Goal: Information Seeking & Learning: Compare options

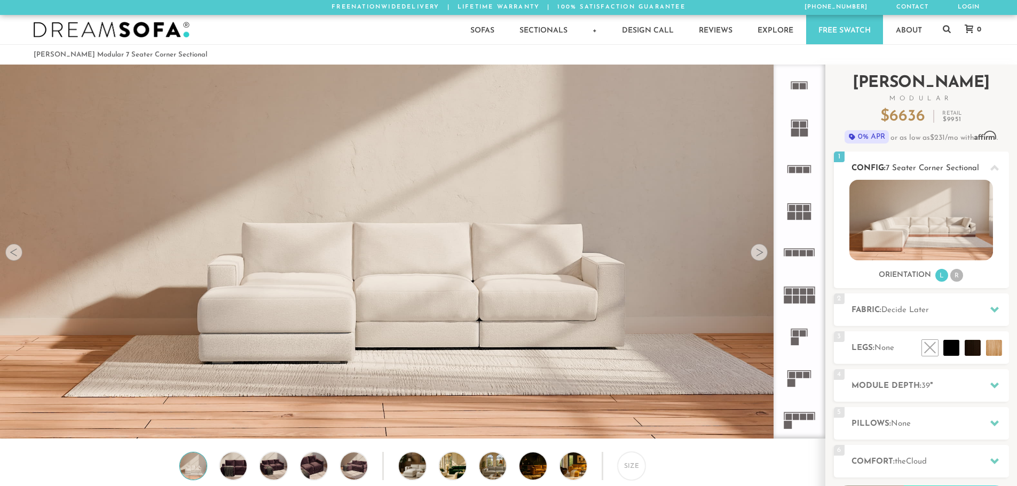
scroll to position [12500, 1009]
click at [957, 277] on li "R" at bounding box center [956, 275] width 13 height 13
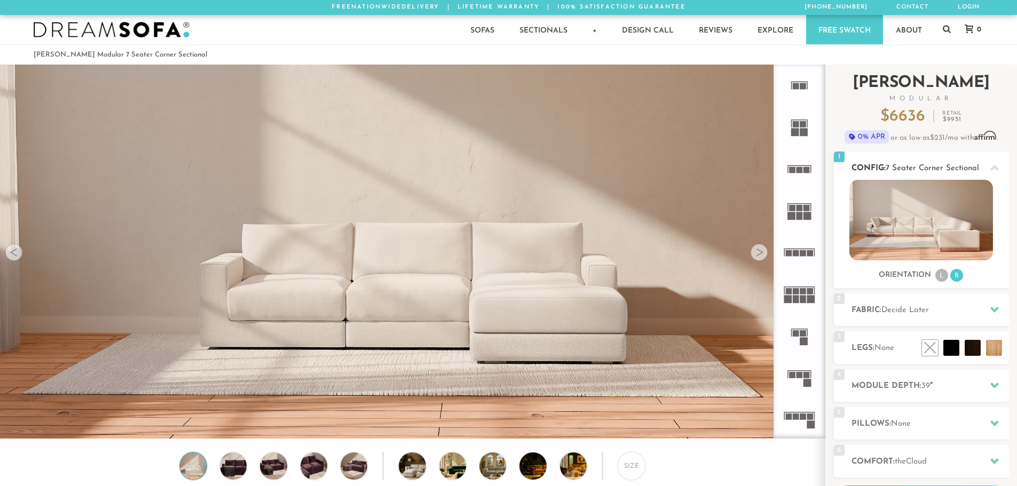
click at [924, 192] on img at bounding box center [921, 220] width 144 height 81
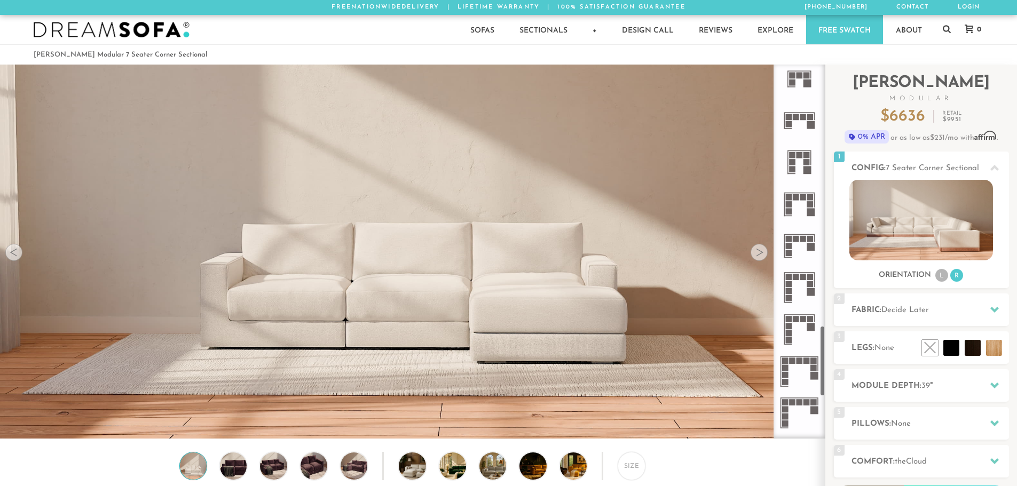
scroll to position [1386, 0]
click at [794, 249] on icon at bounding box center [799, 246] width 42 height 42
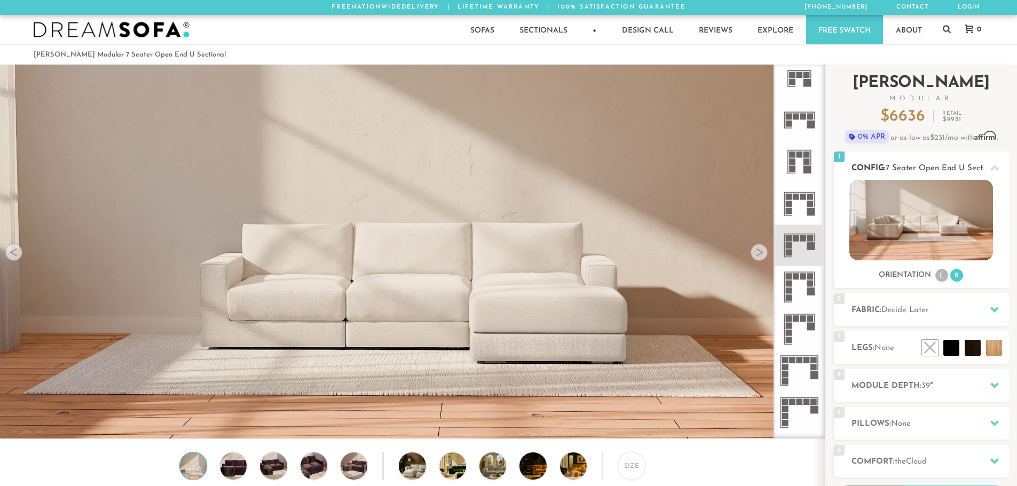
click at [959, 271] on li "R" at bounding box center [956, 275] width 13 height 13
click at [942, 278] on li "L" at bounding box center [941, 275] width 13 height 13
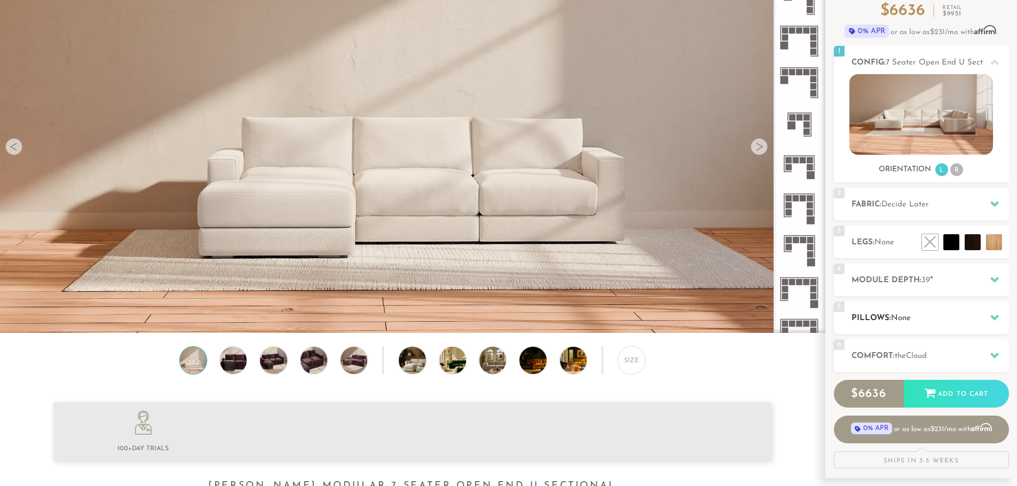
scroll to position [107, 0]
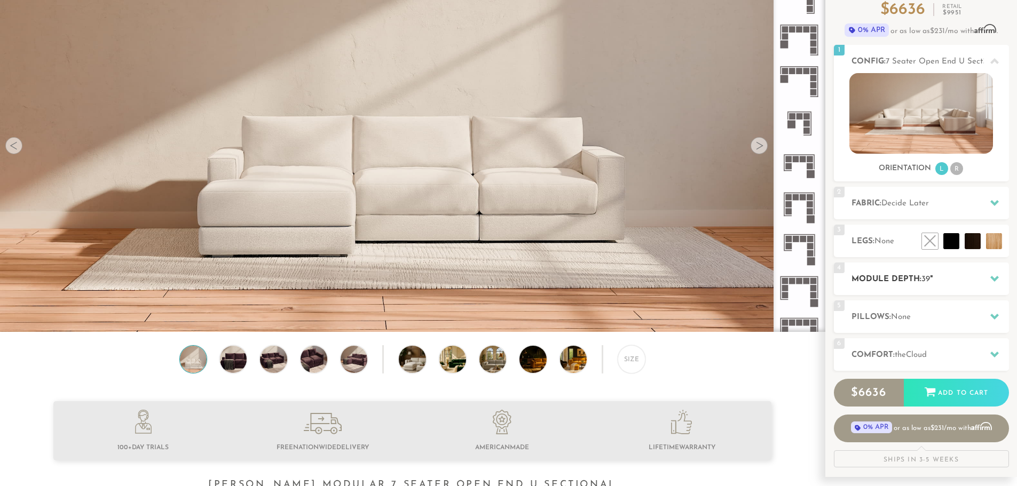
click at [951, 282] on h2 "Module Depth: 39 "" at bounding box center [929, 279] width 157 height 12
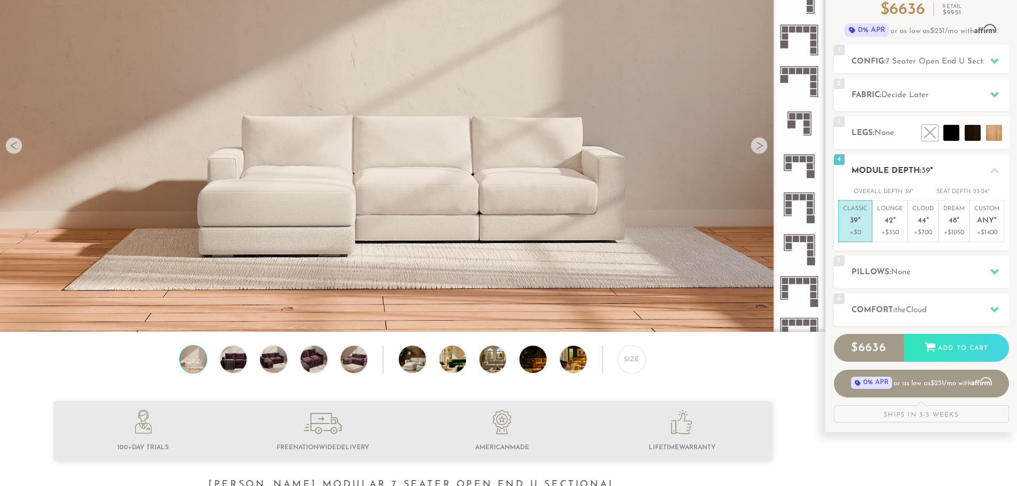
click at [949, 171] on h2 "Module Depth: 39 "" at bounding box center [929, 171] width 157 height 12
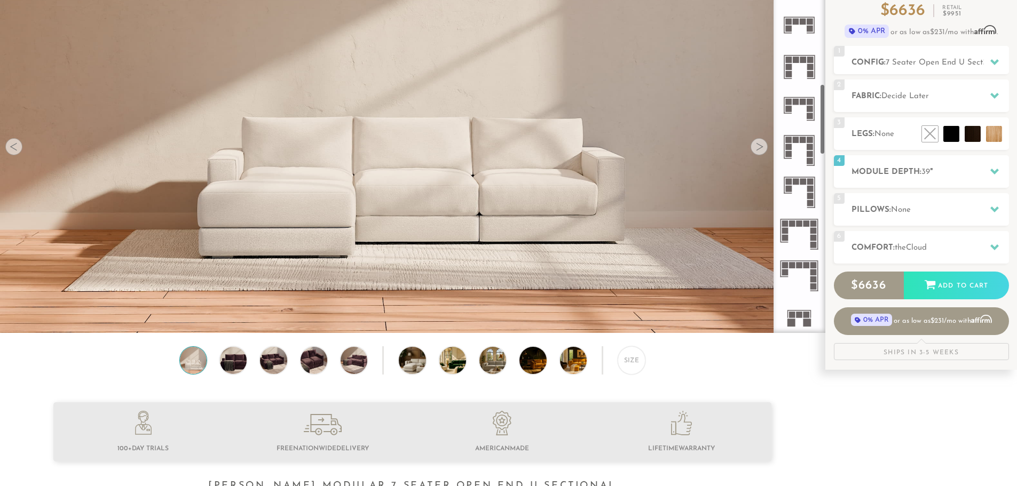
scroll to position [664, 0]
click at [798, 268] on rect at bounding box center [799, 266] width 6 height 6
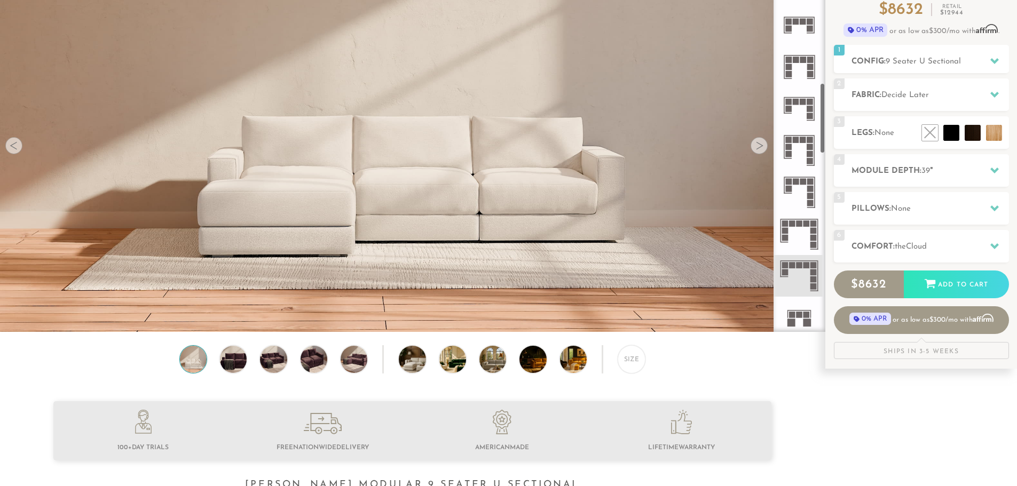
click at [804, 242] on icon at bounding box center [799, 235] width 42 height 42
click at [1001, 62] on div at bounding box center [994, 61] width 22 height 22
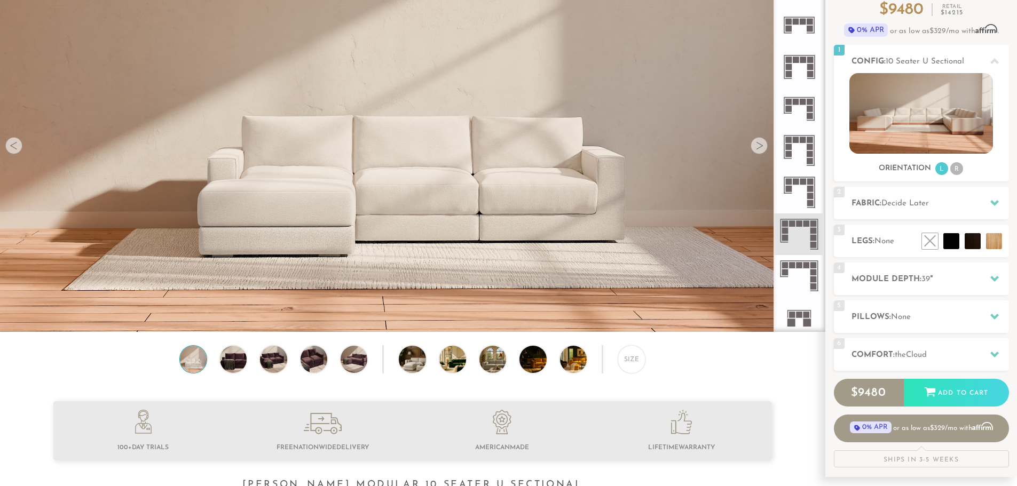
click at [803, 181] on rect at bounding box center [803, 182] width 6 height 6
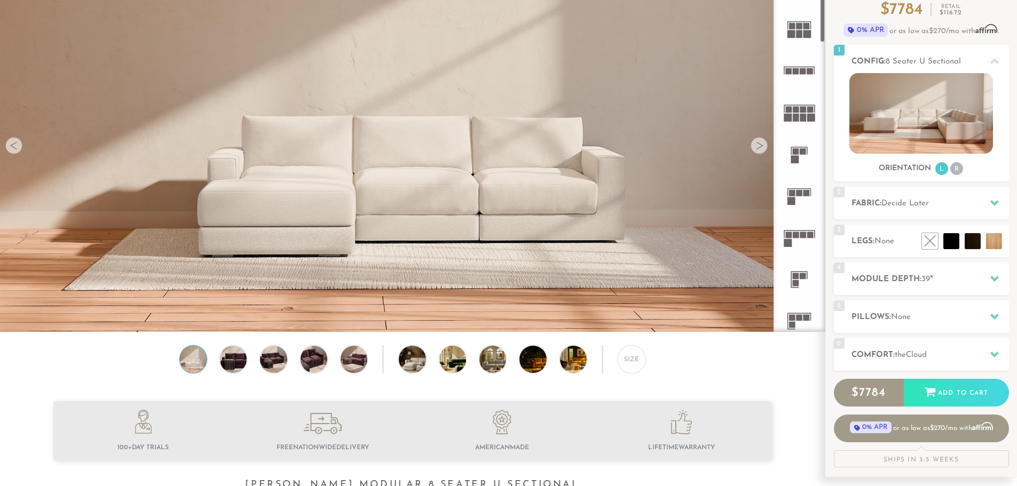
scroll to position [74, 0]
click at [802, 233] on rect at bounding box center [803, 236] width 6 height 6
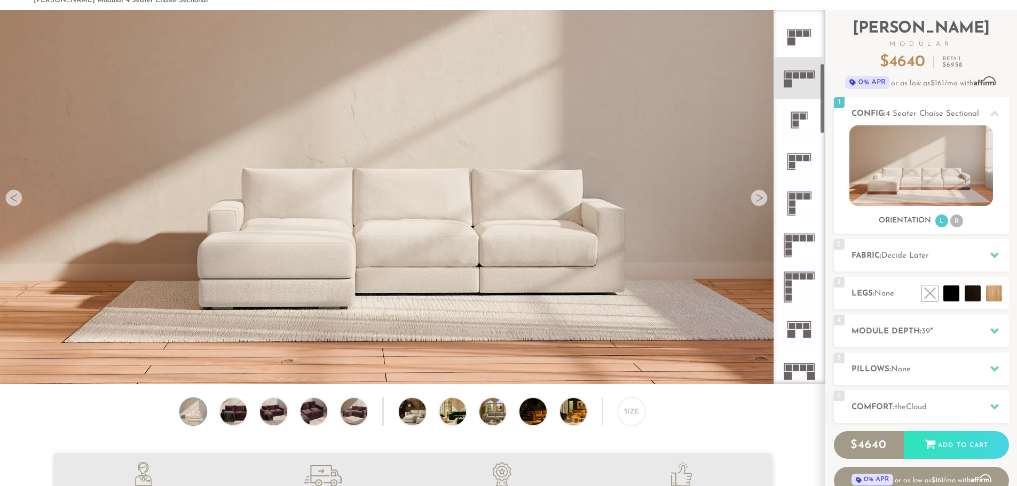
scroll to position [288, 0]
click at [806, 240] on rect at bounding box center [803, 238] width 6 height 6
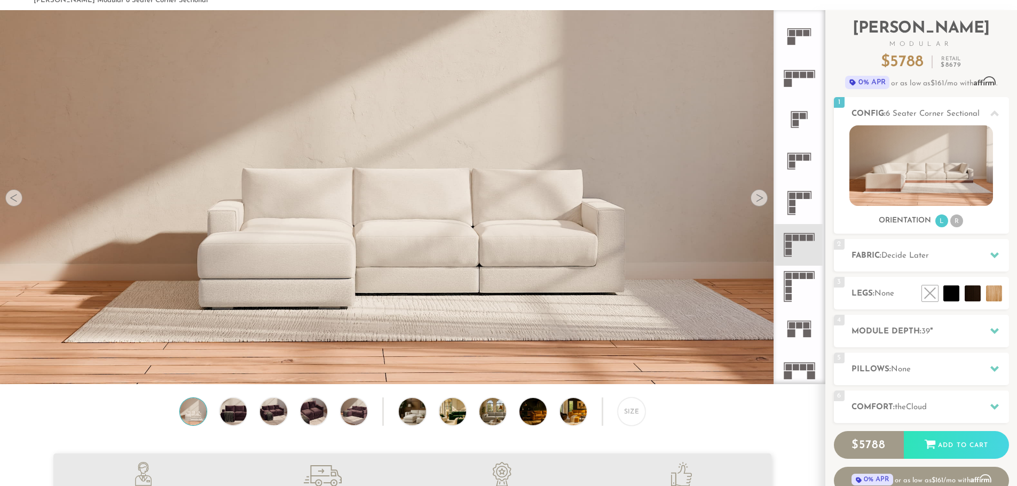
click at [803, 273] on icon at bounding box center [799, 287] width 42 height 42
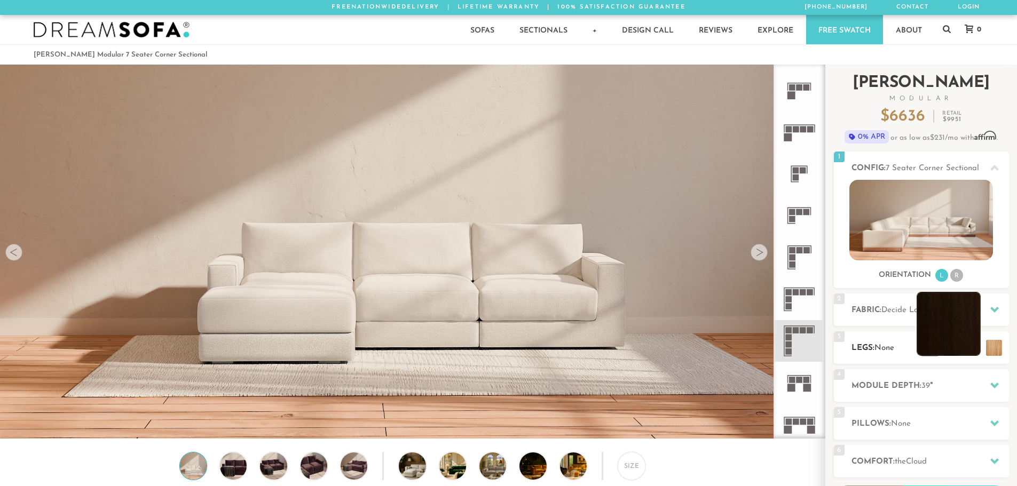
click at [952, 350] on li at bounding box center [949, 324] width 64 height 64
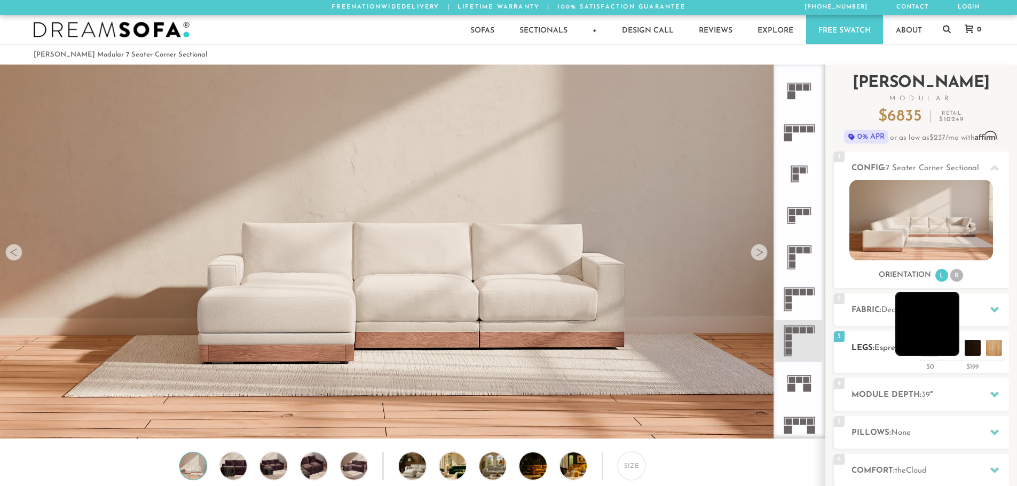
click at [952, 351] on li at bounding box center [927, 324] width 64 height 64
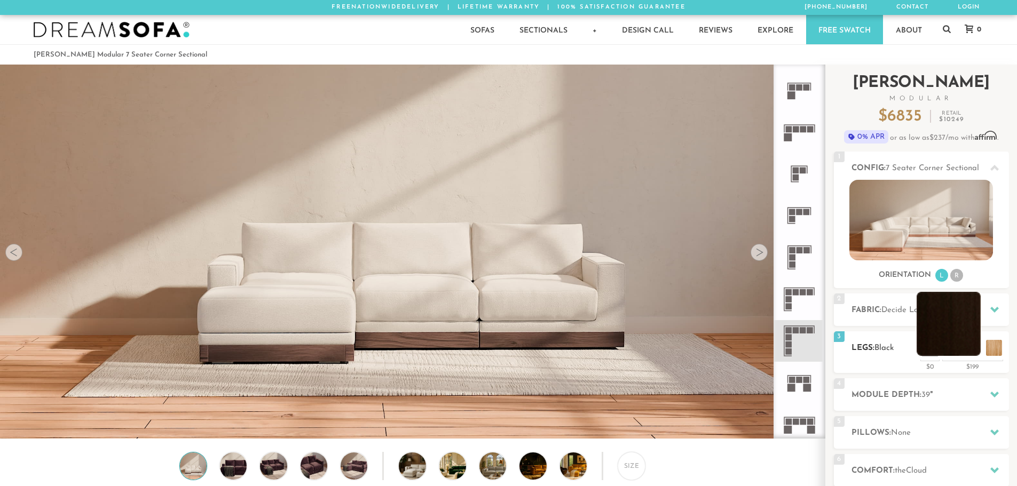
click at [969, 348] on li at bounding box center [949, 324] width 64 height 64
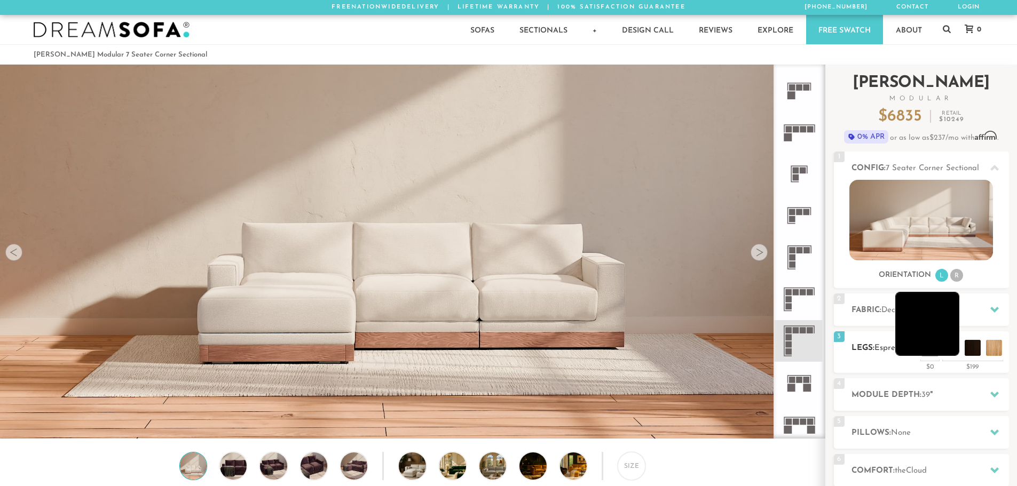
click at [950, 352] on li at bounding box center [927, 324] width 64 height 64
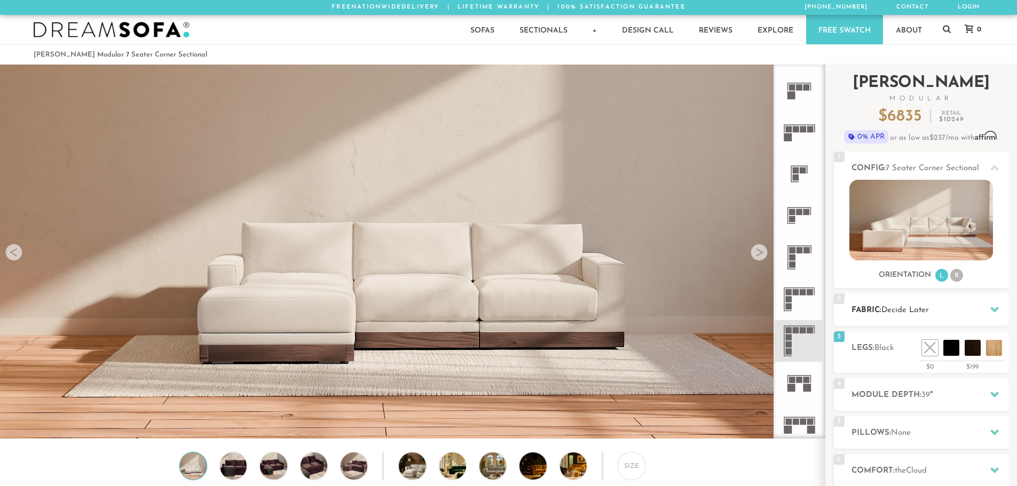
click at [936, 316] on h2 "Fabric: Decide Later" at bounding box center [929, 310] width 157 height 12
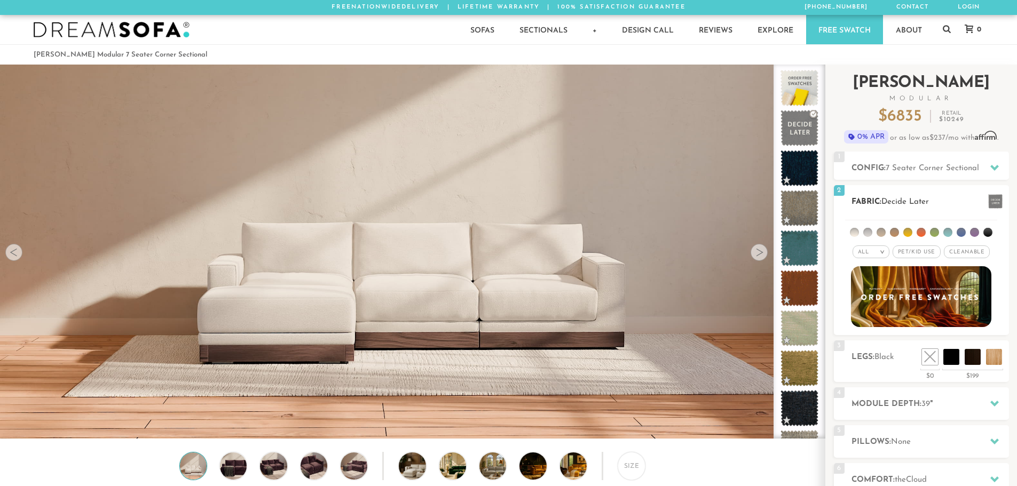
drag, startPoint x: 913, startPoint y: 252, endPoint x: 929, endPoint y: 255, distance: 16.2
click at [913, 252] on span "Pet/Kid Use x" at bounding box center [917, 252] width 48 height 13
click at [968, 255] on span "Cleanable x" at bounding box center [971, 252] width 46 height 13
click at [871, 231] on li at bounding box center [867, 232] width 9 height 9
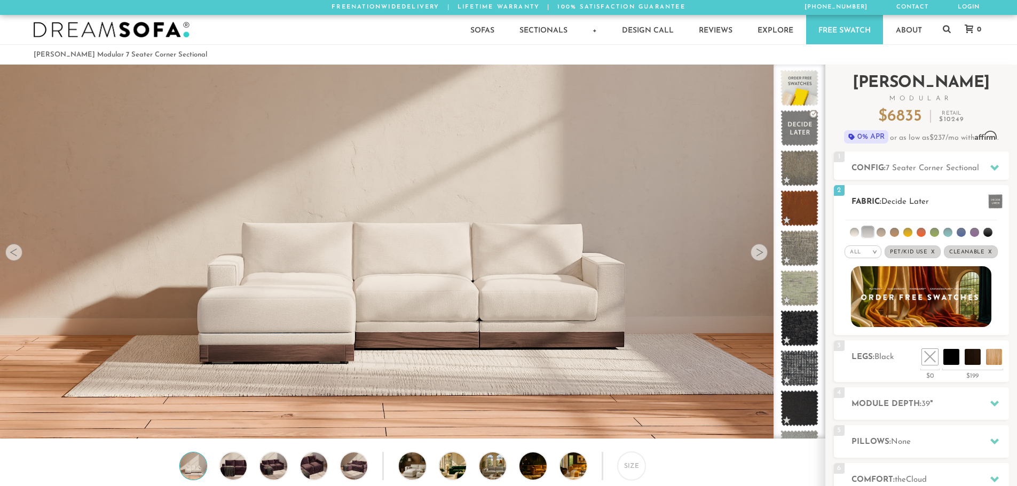
click at [882, 232] on li at bounding box center [881, 232] width 9 height 9
click at [873, 232] on li at bounding box center [867, 232] width 11 height 11
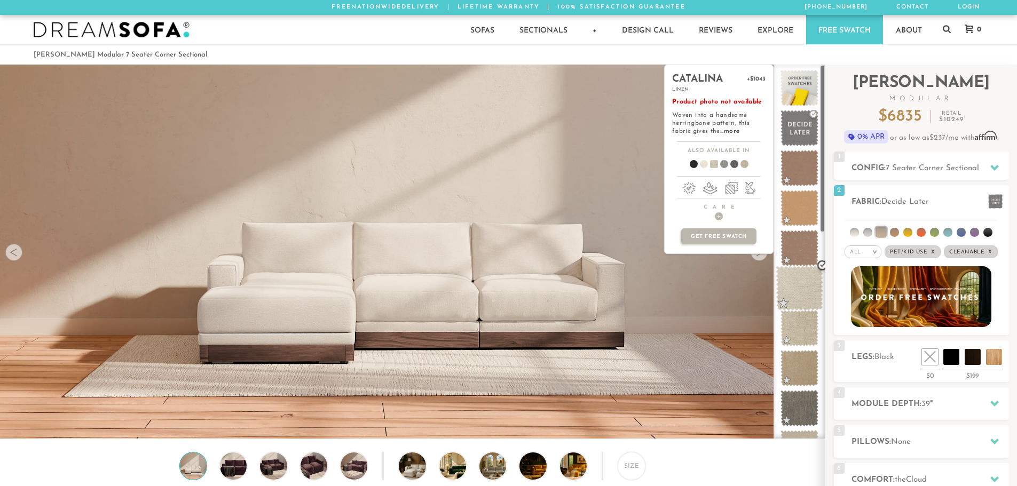
click at [800, 295] on span at bounding box center [800, 288] width 48 height 45
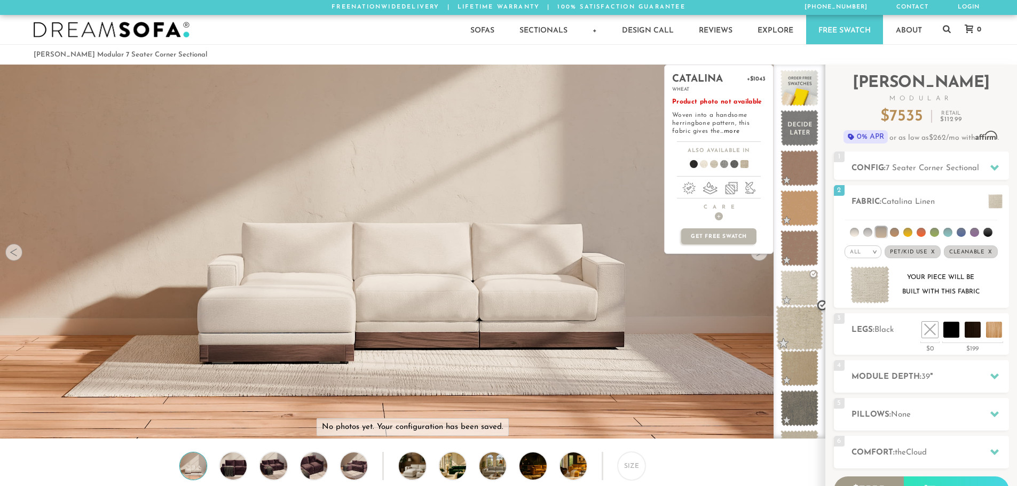
click at [802, 330] on span at bounding box center [800, 328] width 48 height 45
click at [807, 376] on span at bounding box center [800, 368] width 48 height 45
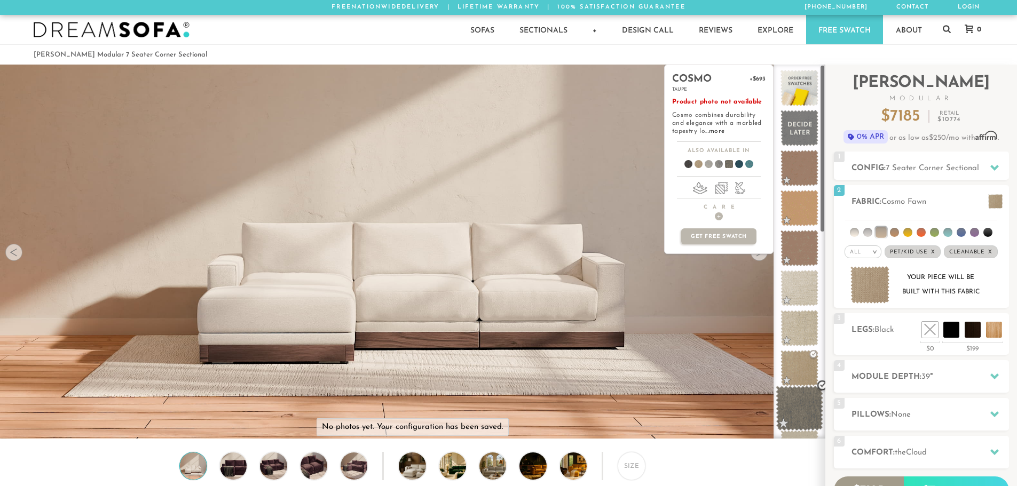
click at [802, 400] on span at bounding box center [800, 408] width 48 height 45
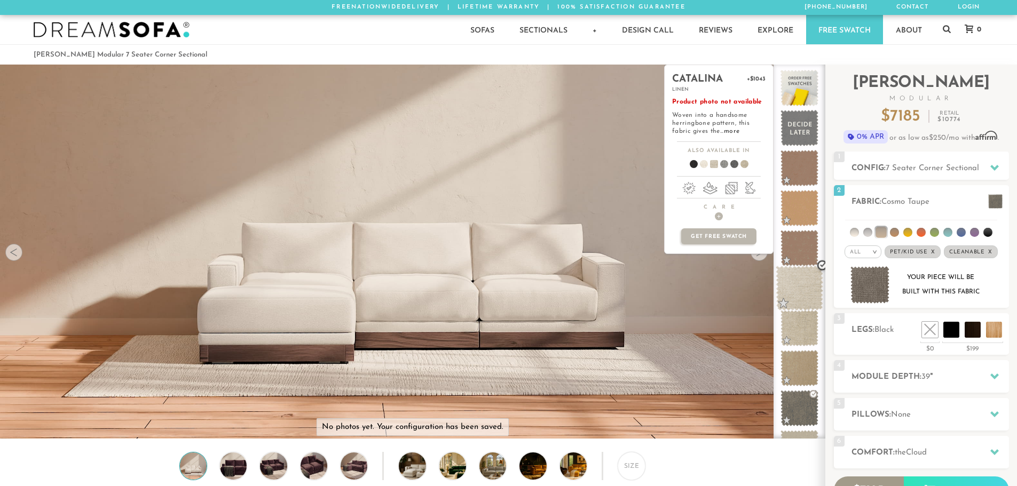
click at [798, 288] on span at bounding box center [800, 288] width 48 height 45
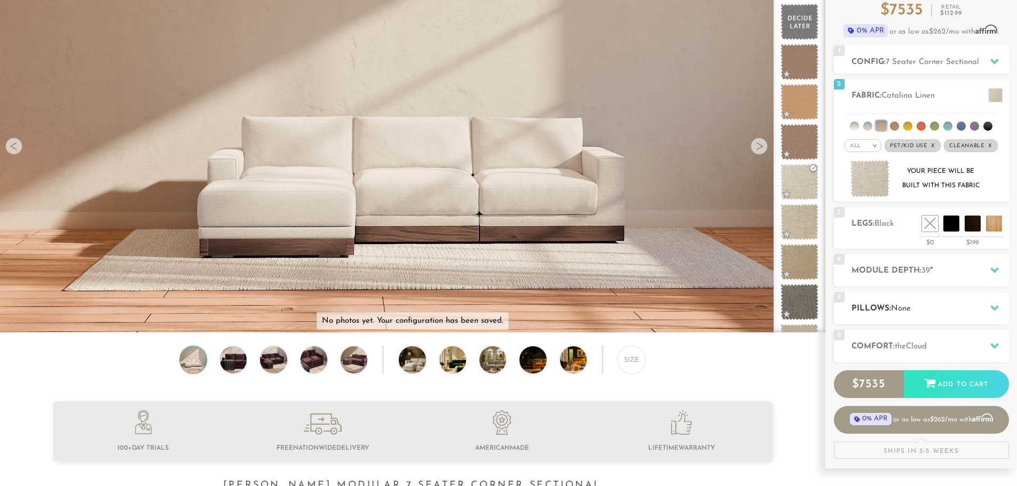
scroll to position [107, 0]
click at [942, 305] on h2 "Pillows: None" at bounding box center [929, 308] width 157 height 12
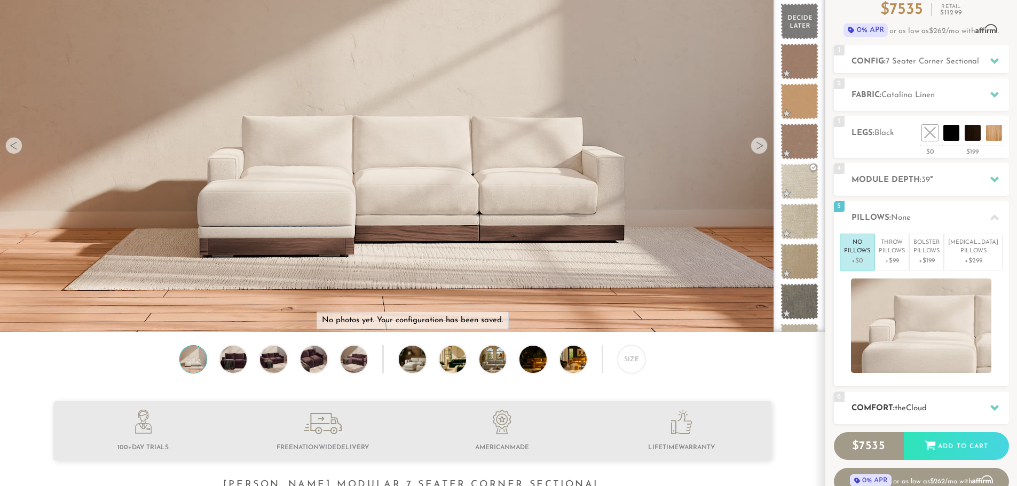
click at [926, 409] on span "Cloud" at bounding box center [916, 409] width 21 height 8
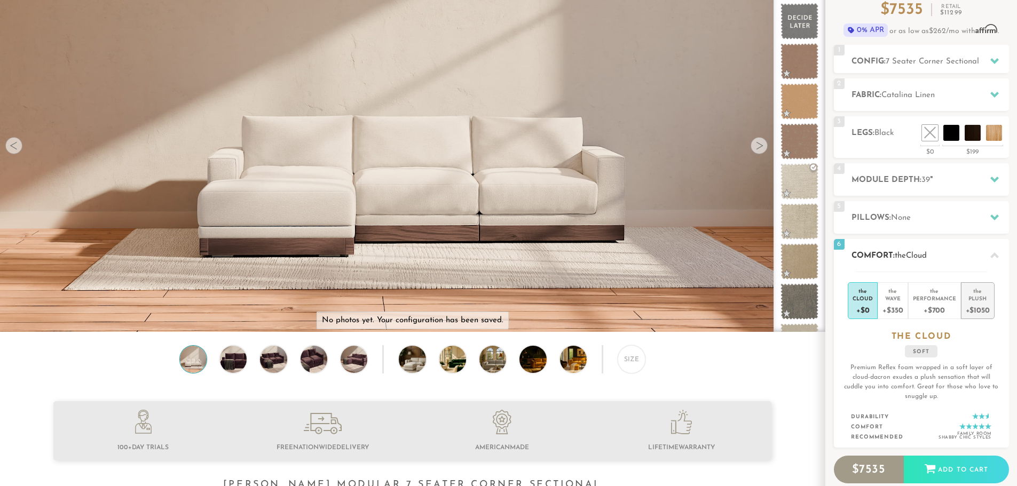
click at [980, 302] on div "Plush" at bounding box center [978, 298] width 24 height 7
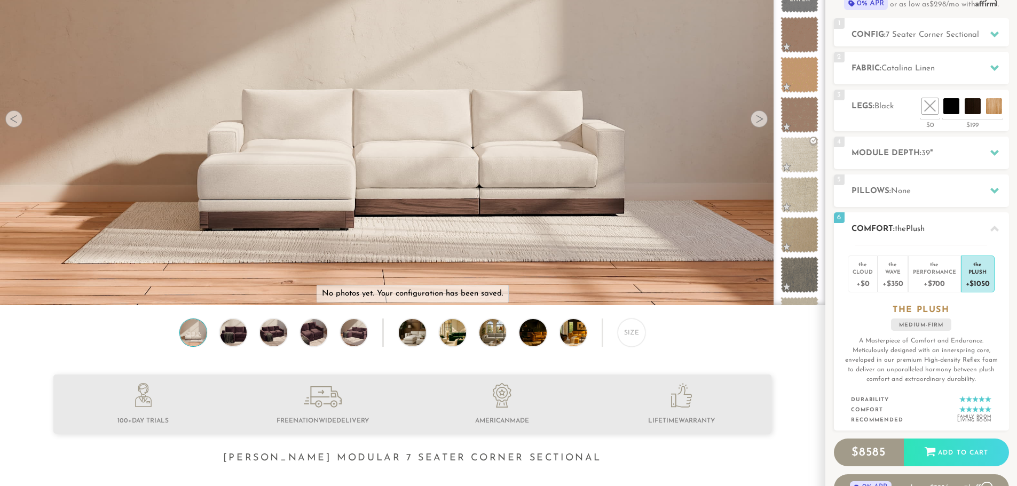
scroll to position [0, 0]
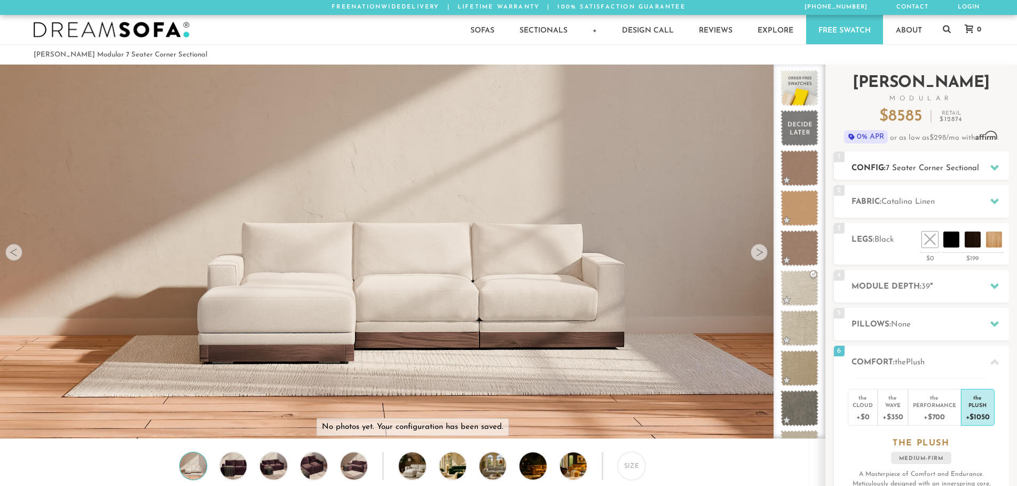
click at [873, 163] on h2 "Config: 7 Seater Corner Sectional" at bounding box center [929, 168] width 157 height 12
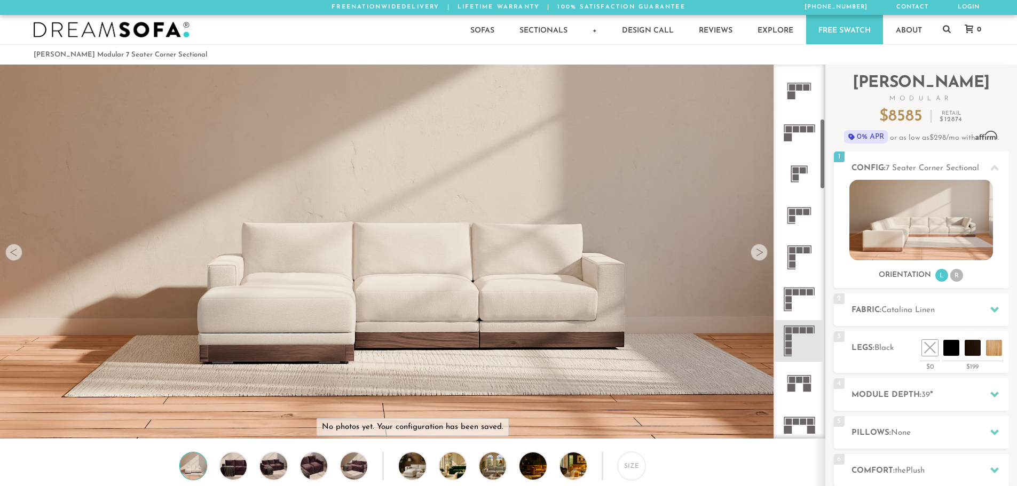
click at [799, 286] on icon at bounding box center [799, 300] width 42 height 42
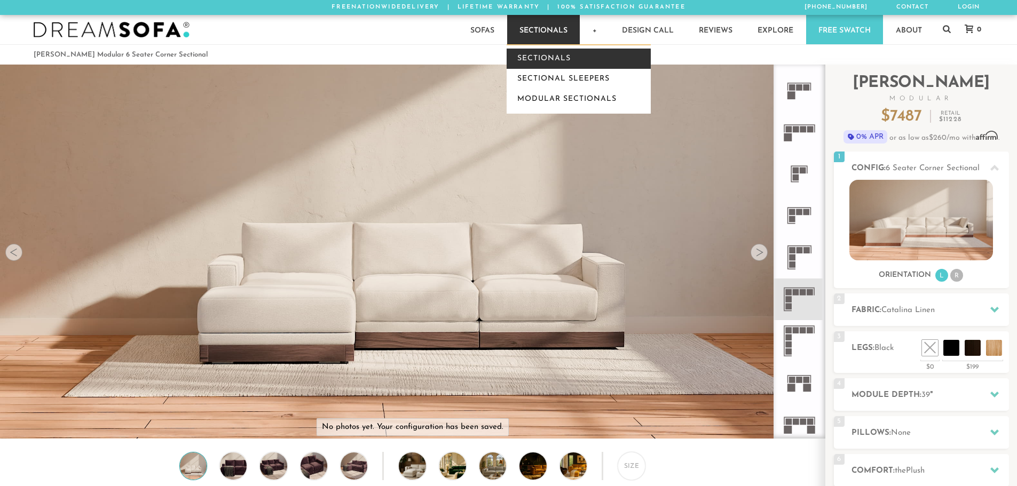
click at [540, 60] on link "Sectionals" at bounding box center [579, 59] width 144 height 20
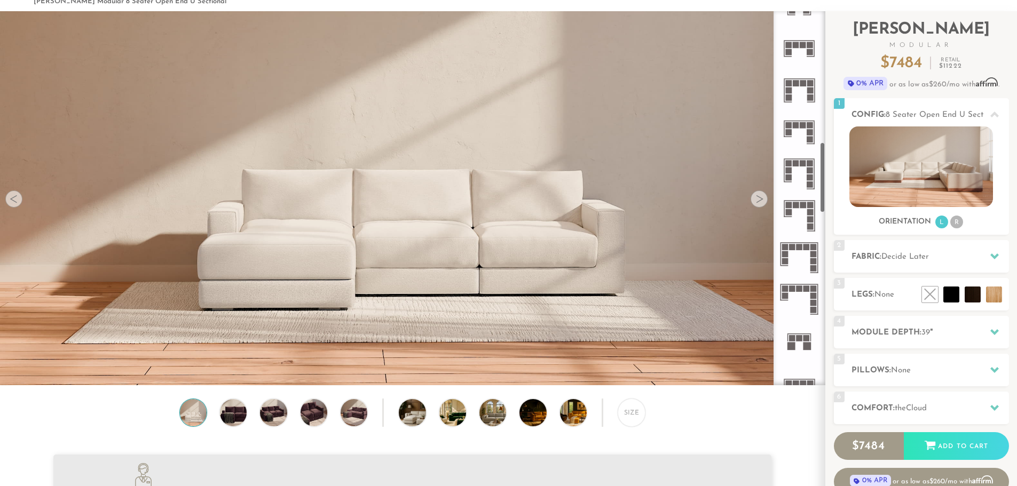
scroll to position [694, 0]
click at [803, 211] on icon at bounding box center [799, 216] width 42 height 42
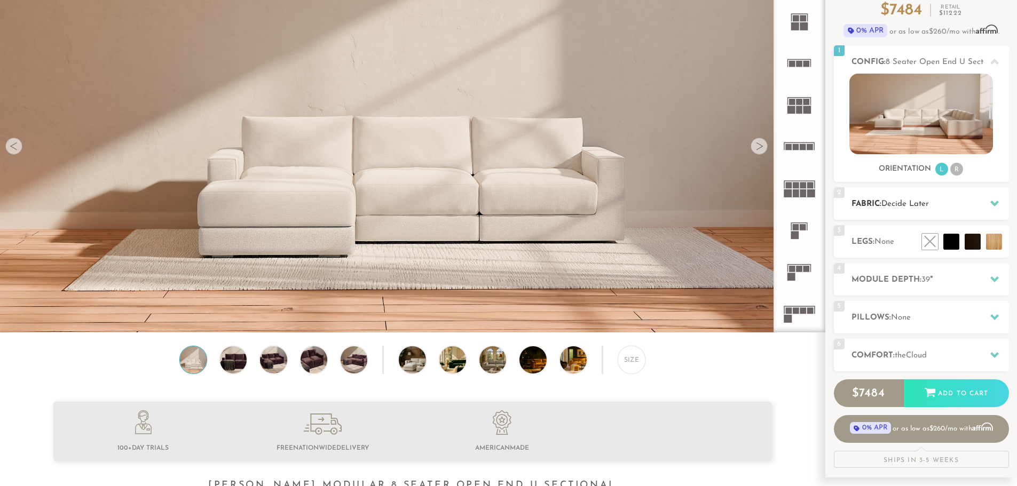
scroll to position [107, 0]
click at [992, 354] on icon at bounding box center [994, 355] width 9 height 6
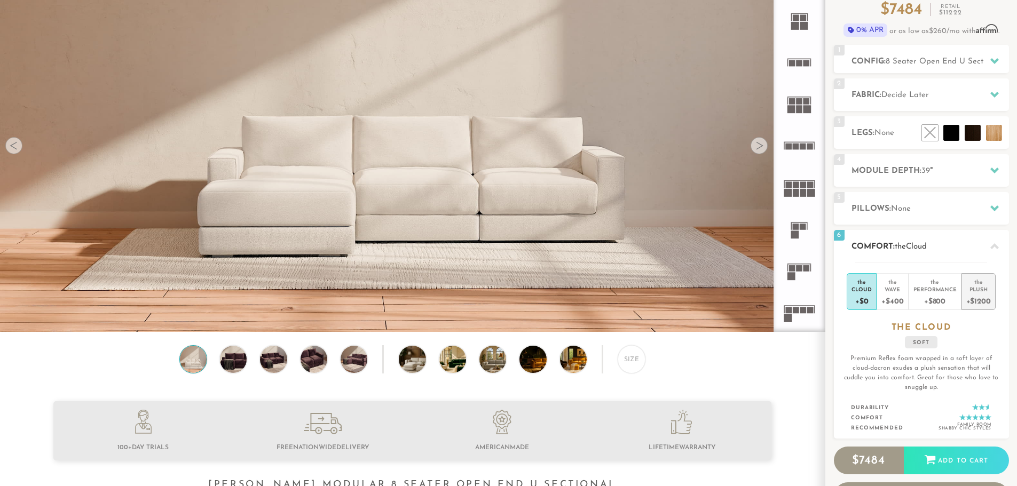
click at [985, 295] on div "+$1200" at bounding box center [978, 300] width 25 height 15
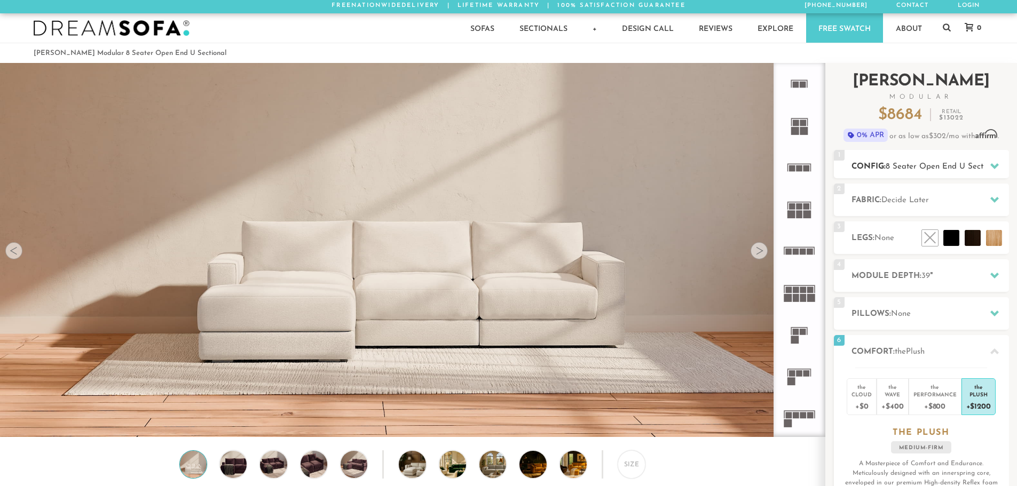
scroll to position [0, 0]
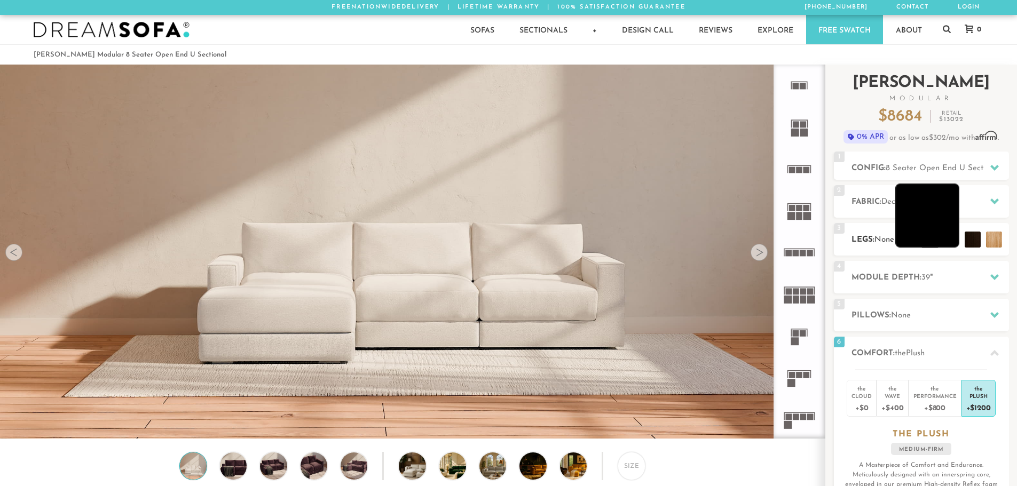
click at [950, 242] on li at bounding box center [927, 216] width 64 height 64
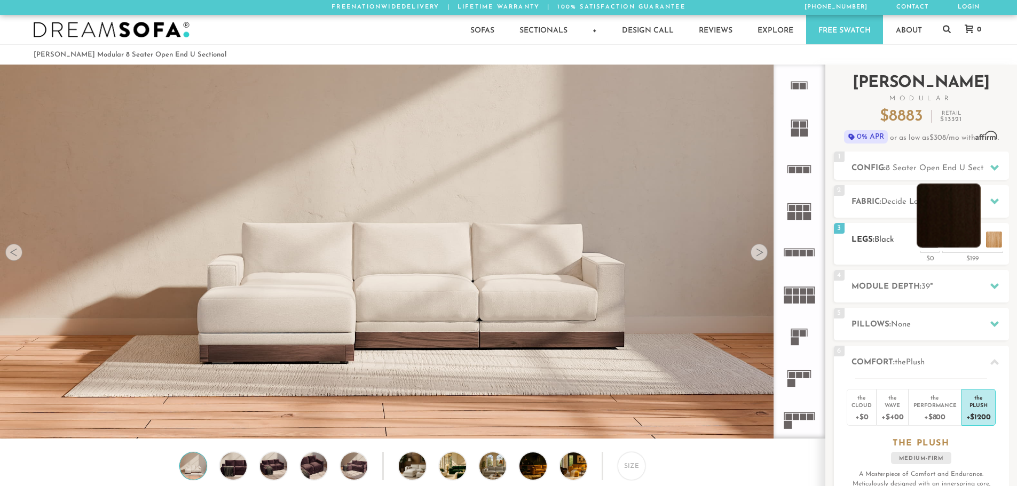
click at [972, 243] on li at bounding box center [949, 216] width 64 height 64
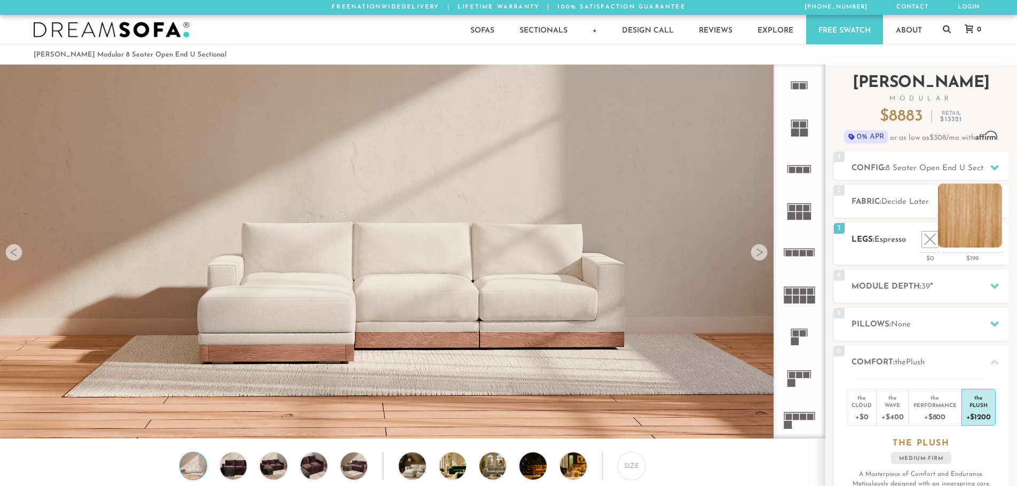
click at [997, 244] on li at bounding box center [970, 216] width 64 height 64
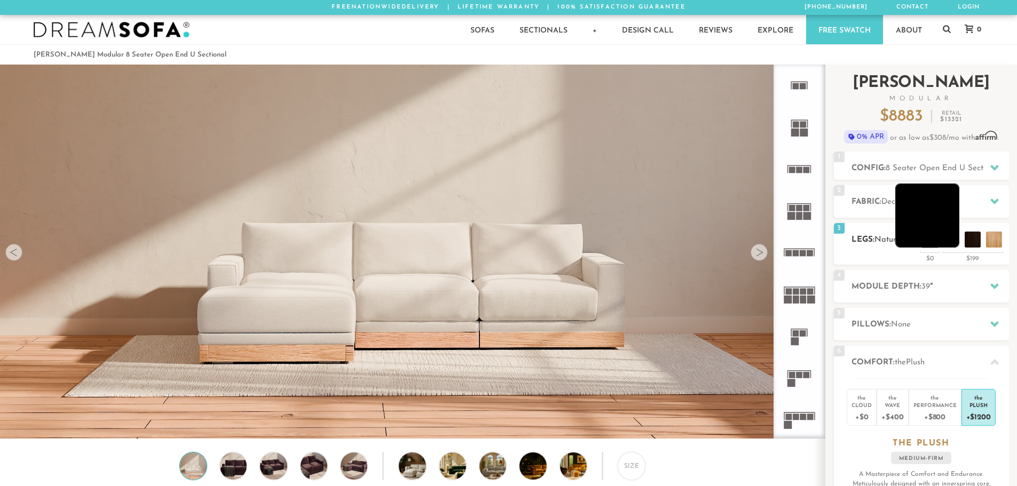
click at [948, 234] on li at bounding box center [927, 216] width 64 height 64
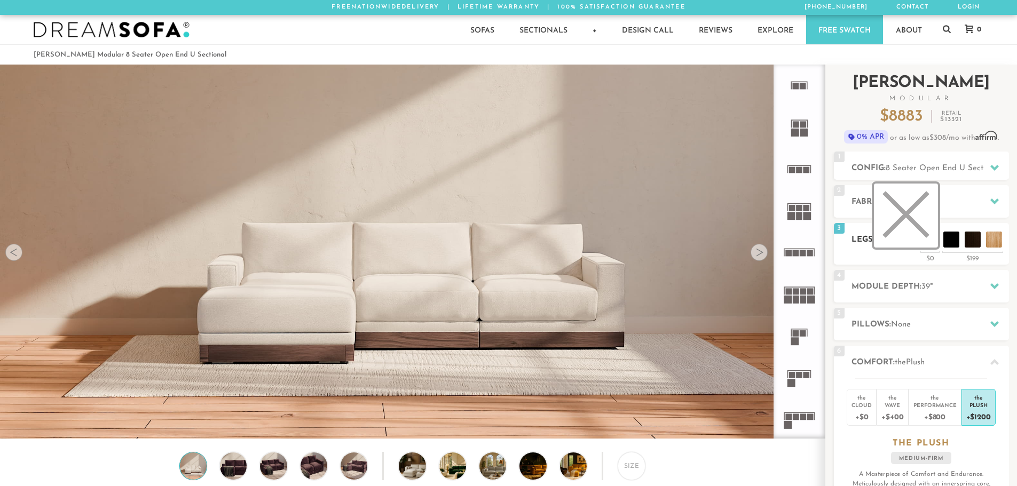
click at [932, 241] on li at bounding box center [906, 216] width 64 height 64
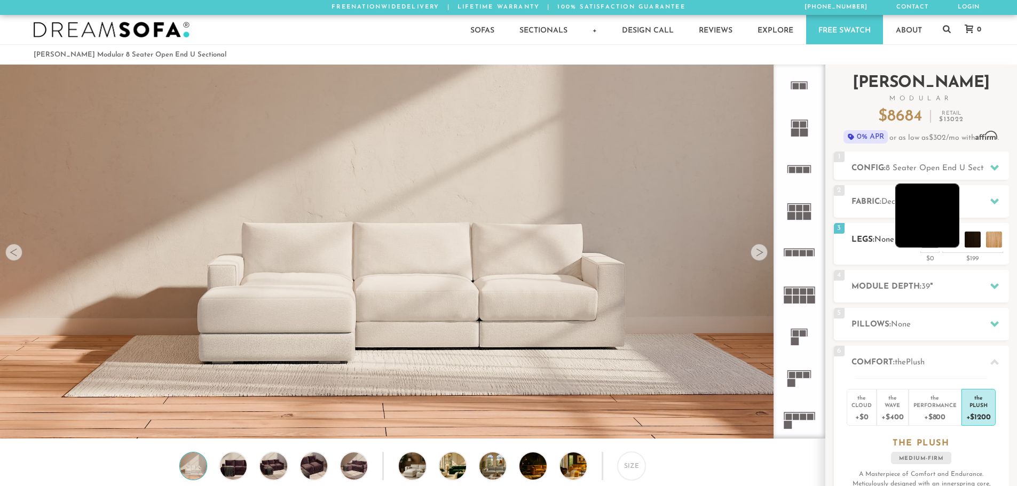
click at [947, 246] on li at bounding box center [927, 216] width 64 height 64
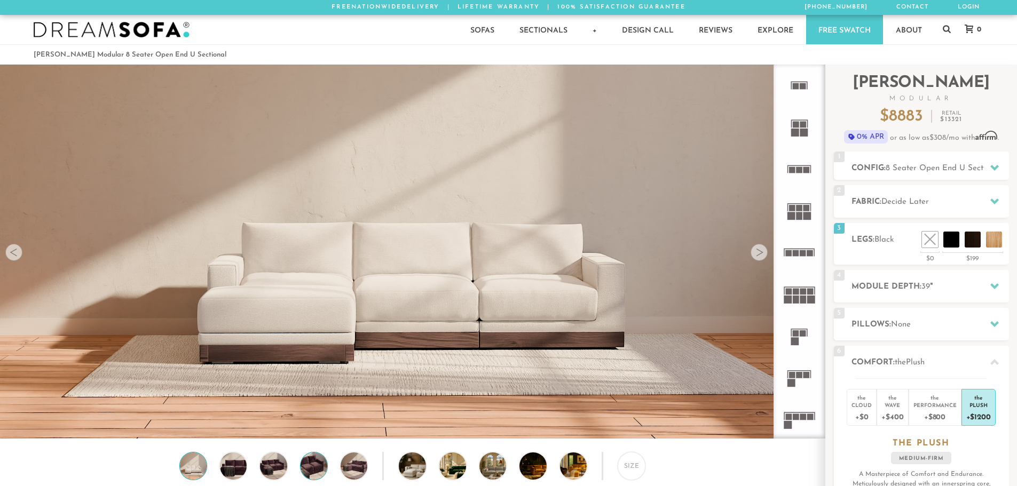
click at [315, 477] on img at bounding box center [314, 466] width 32 height 27
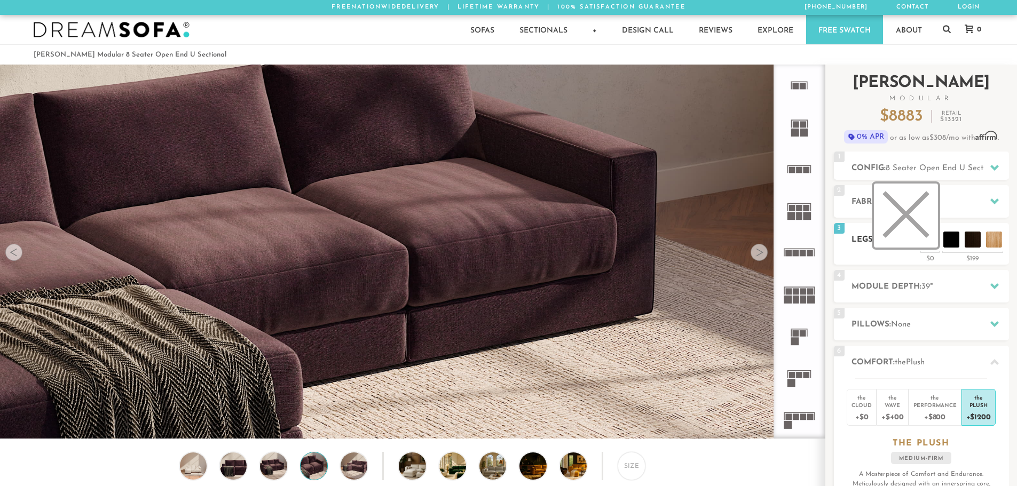
click at [934, 237] on li at bounding box center [906, 216] width 64 height 64
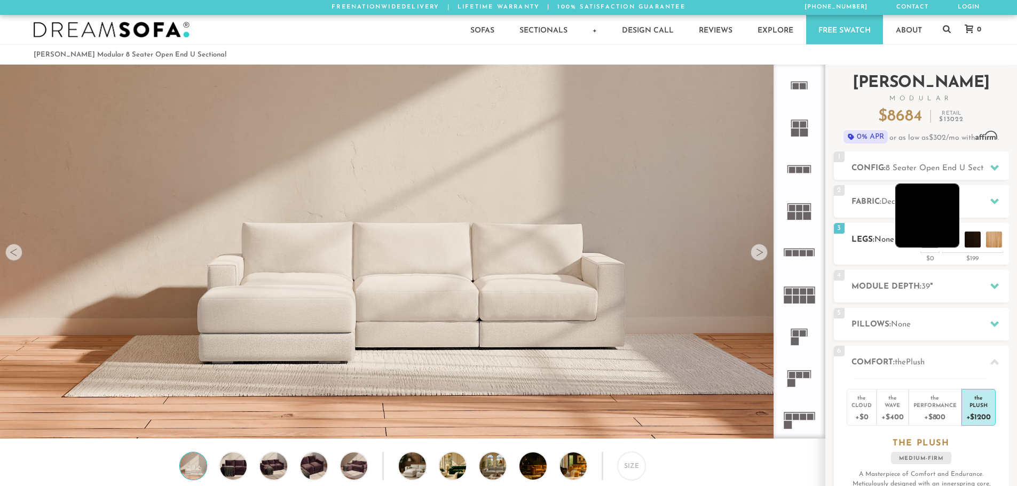
click at [950, 237] on li at bounding box center [927, 216] width 64 height 64
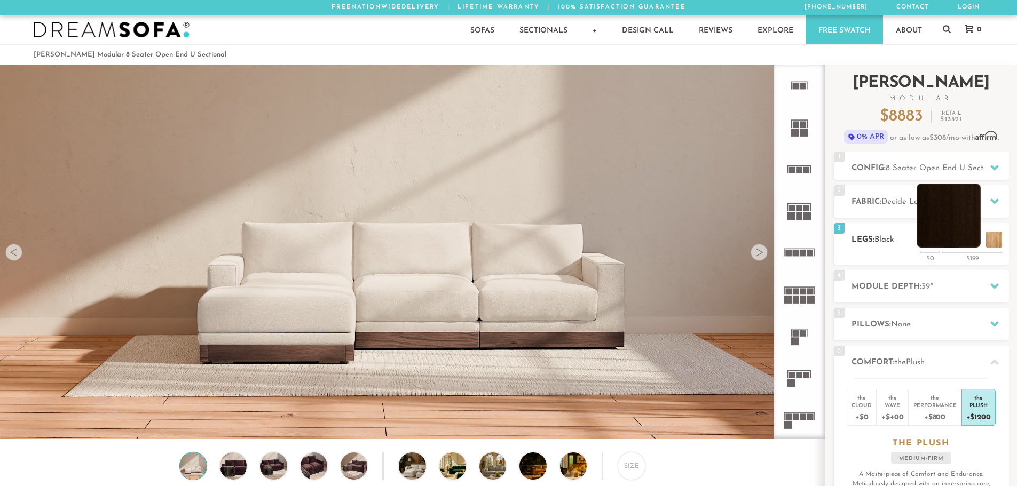
click at [969, 240] on li at bounding box center [949, 216] width 64 height 64
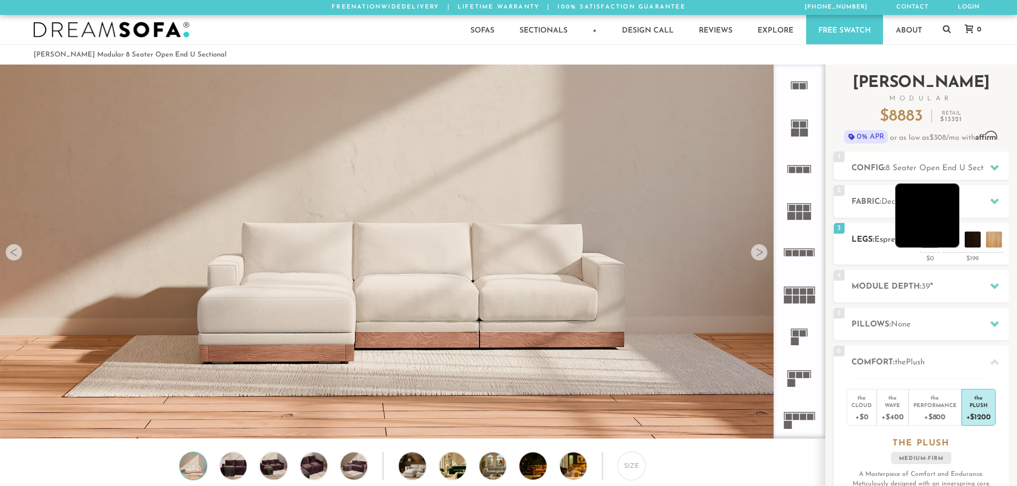
click at [954, 239] on li at bounding box center [927, 216] width 64 height 64
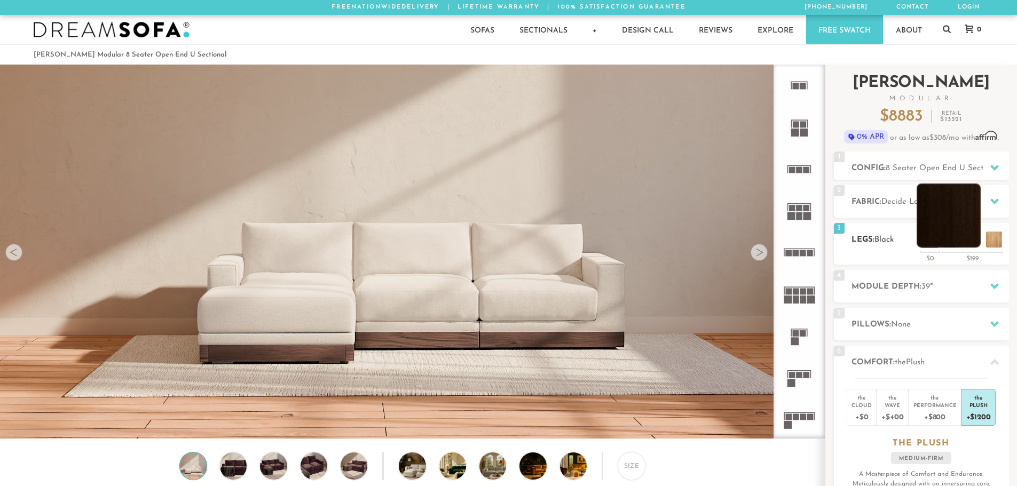
click at [972, 239] on li at bounding box center [949, 216] width 64 height 64
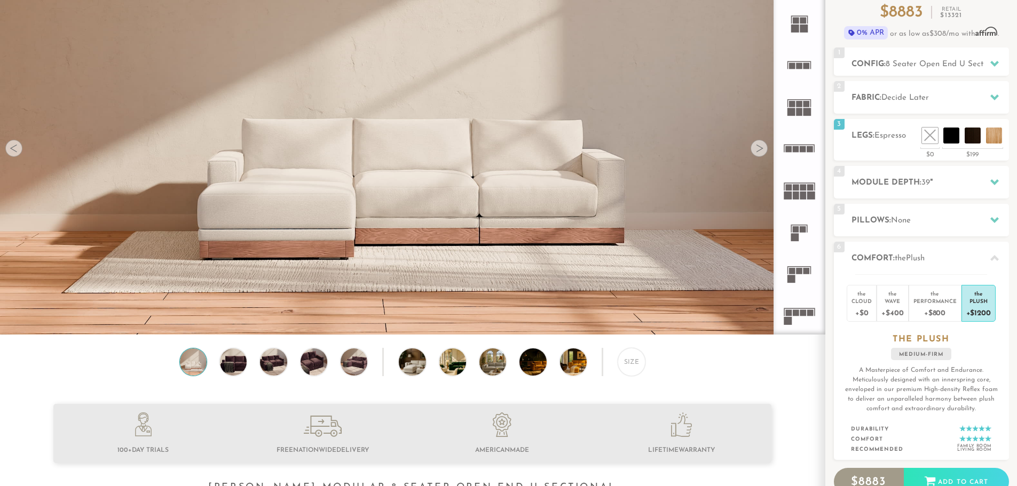
scroll to position [107, 0]
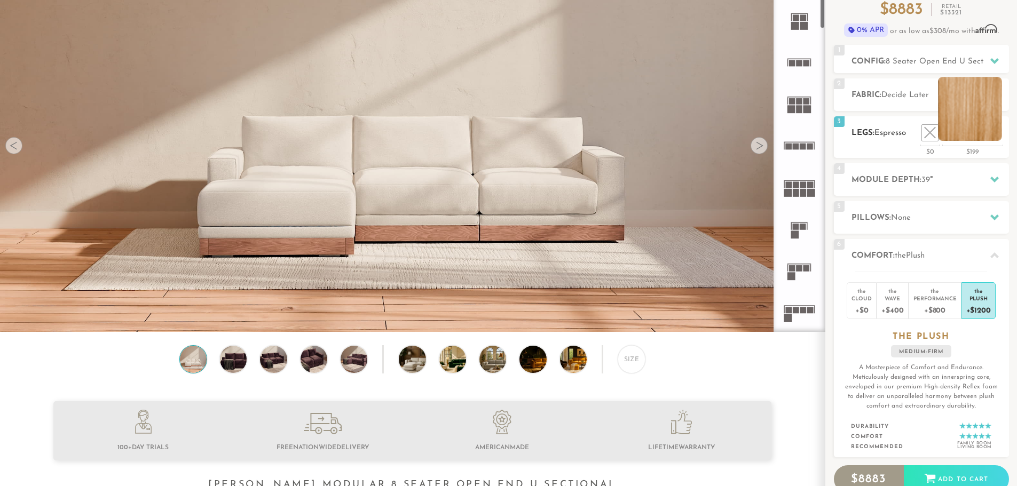
click at [989, 135] on li at bounding box center [970, 109] width 64 height 64
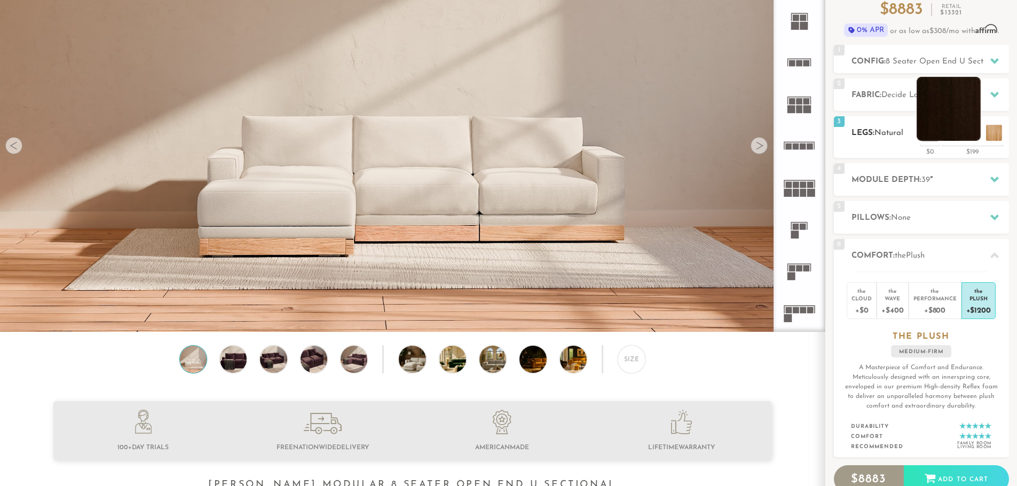
click at [967, 133] on li at bounding box center [949, 109] width 64 height 64
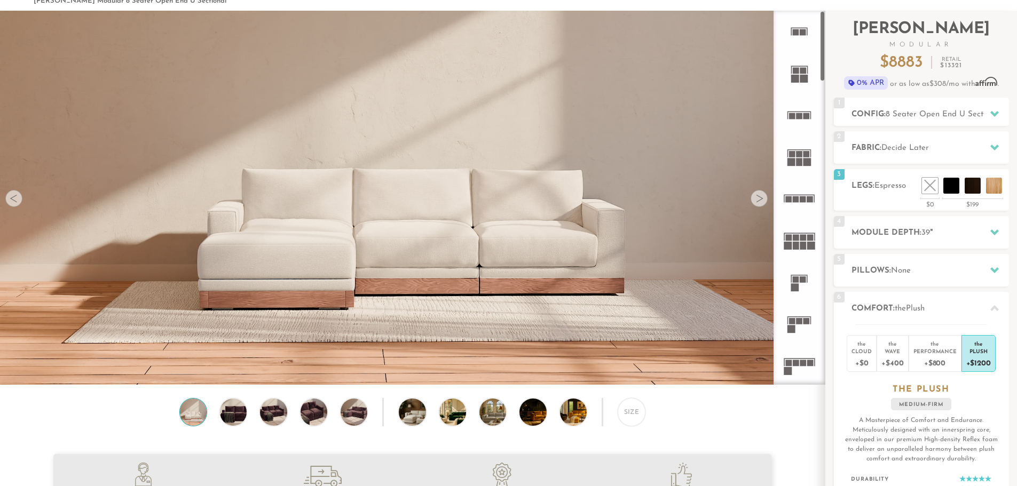
scroll to position [0, 0]
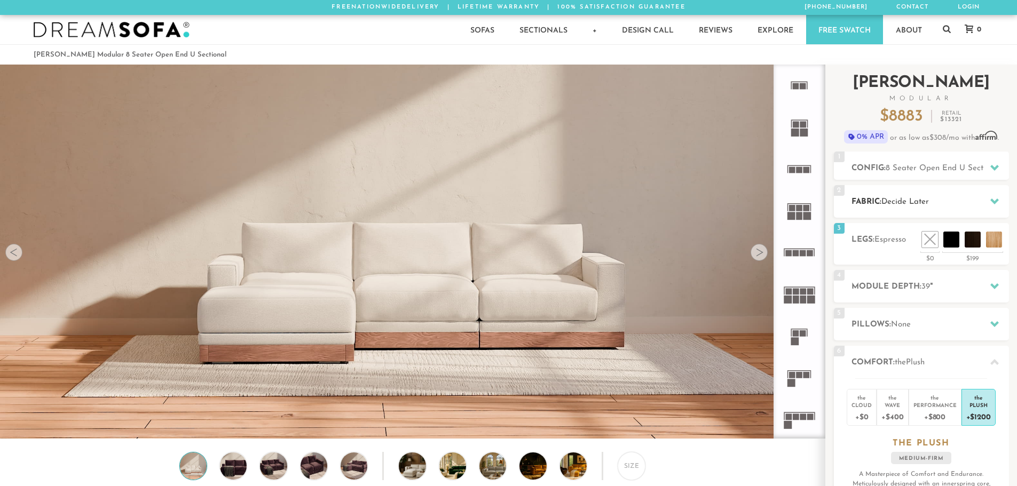
click at [938, 198] on h2 "Fabric: Decide Later" at bounding box center [929, 202] width 157 height 12
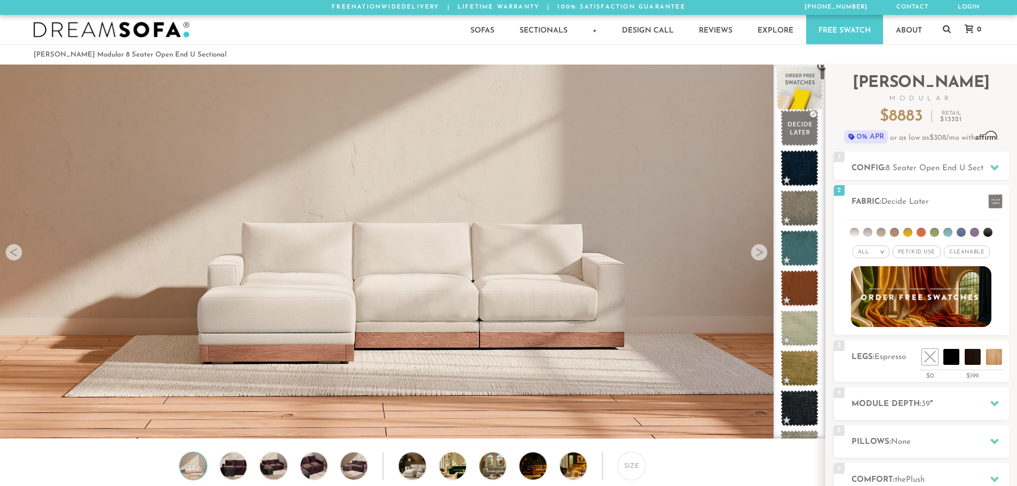
click at [808, 88] on span at bounding box center [800, 88] width 48 height 45
